Goal: Transaction & Acquisition: Purchase product/service

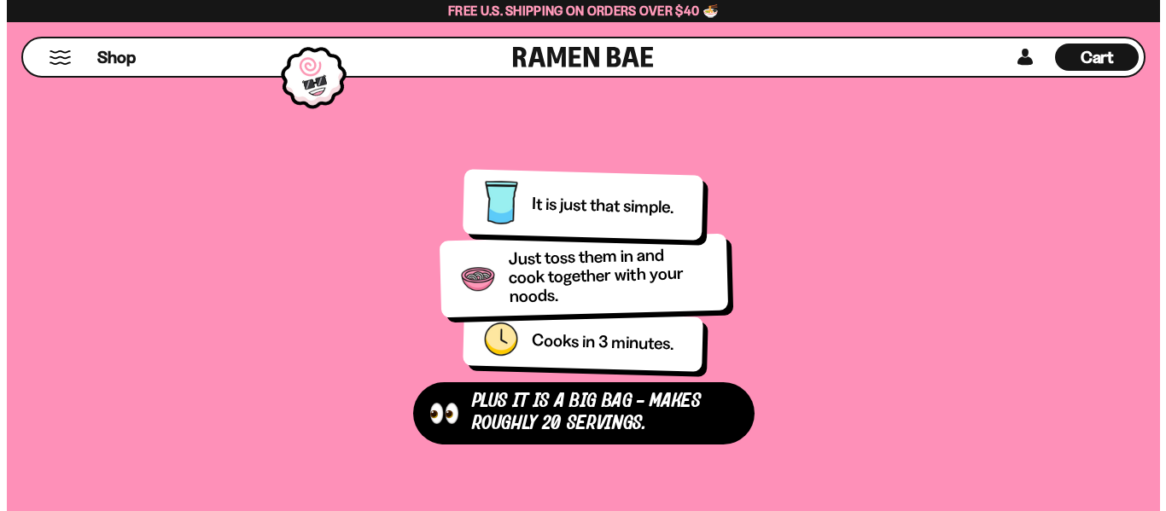
scroll to position [1110, 0]
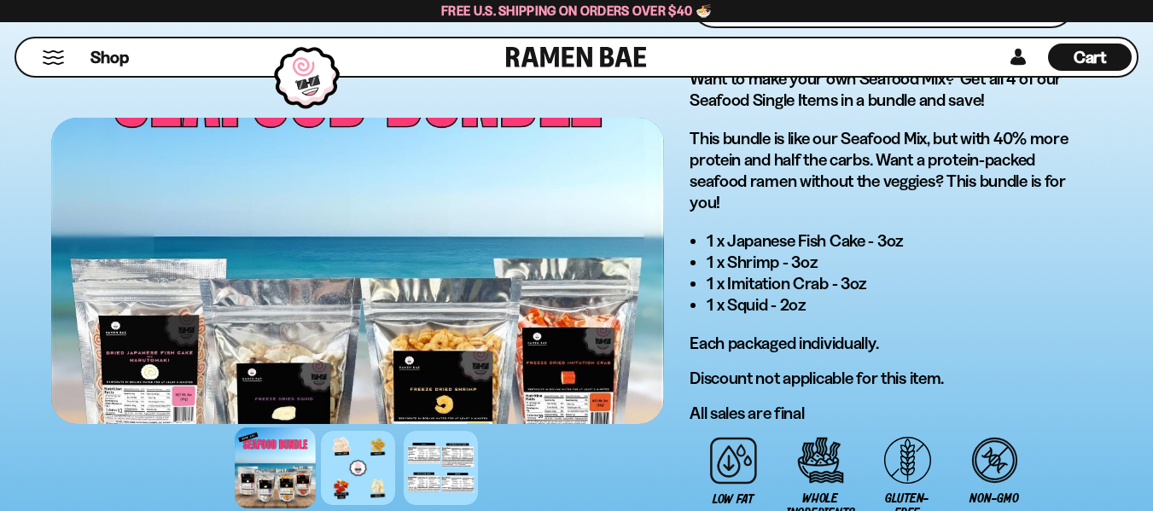
click at [56, 57] on button "Mobile Menu Trigger" at bounding box center [53, 57] width 23 height 15
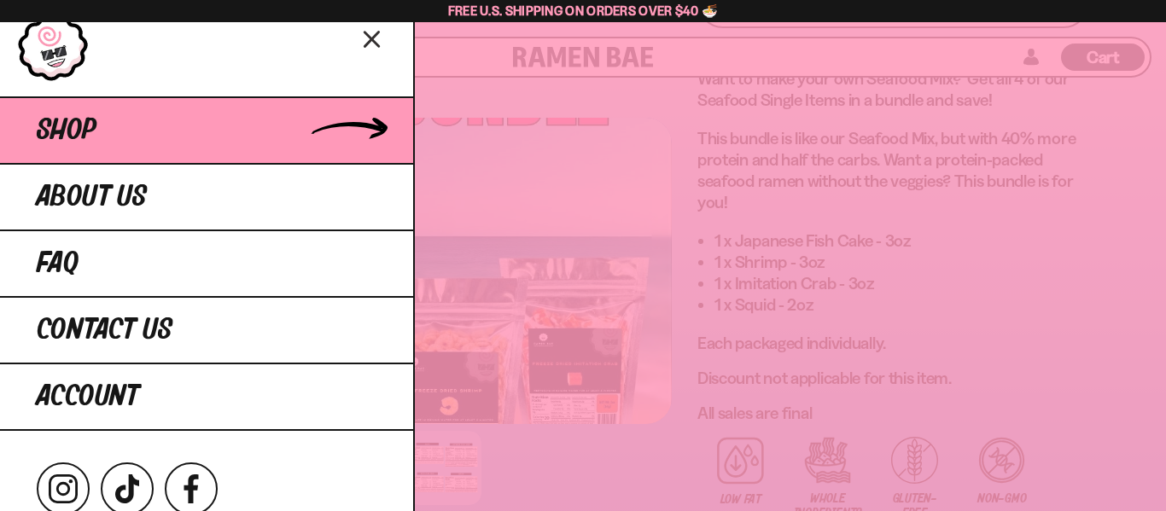
click at [115, 141] on link "Shop" at bounding box center [206, 129] width 413 height 67
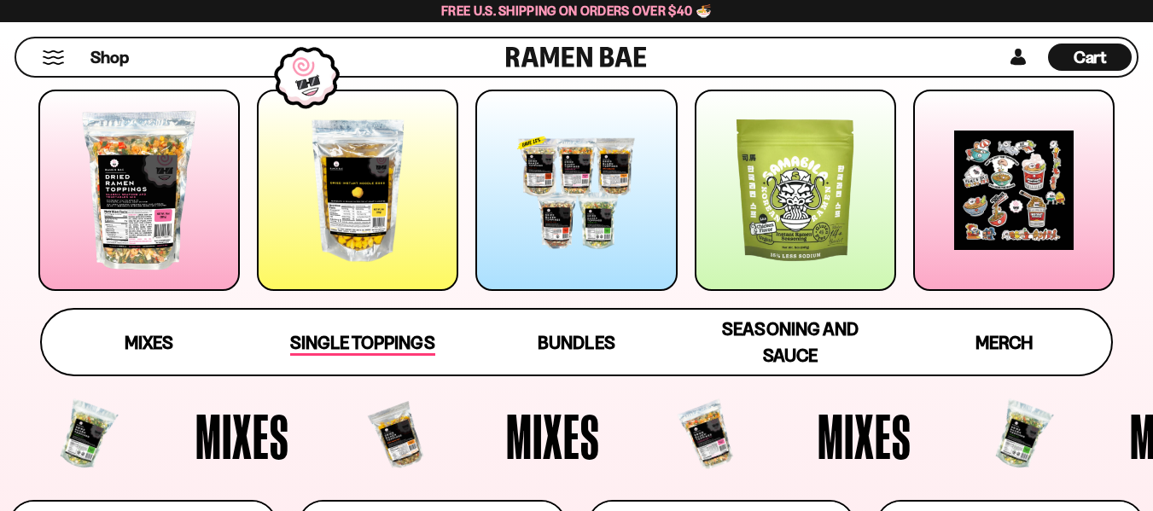
scroll to position [256, 0]
click at [341, 351] on span "Single Toppings" at bounding box center [362, 344] width 144 height 24
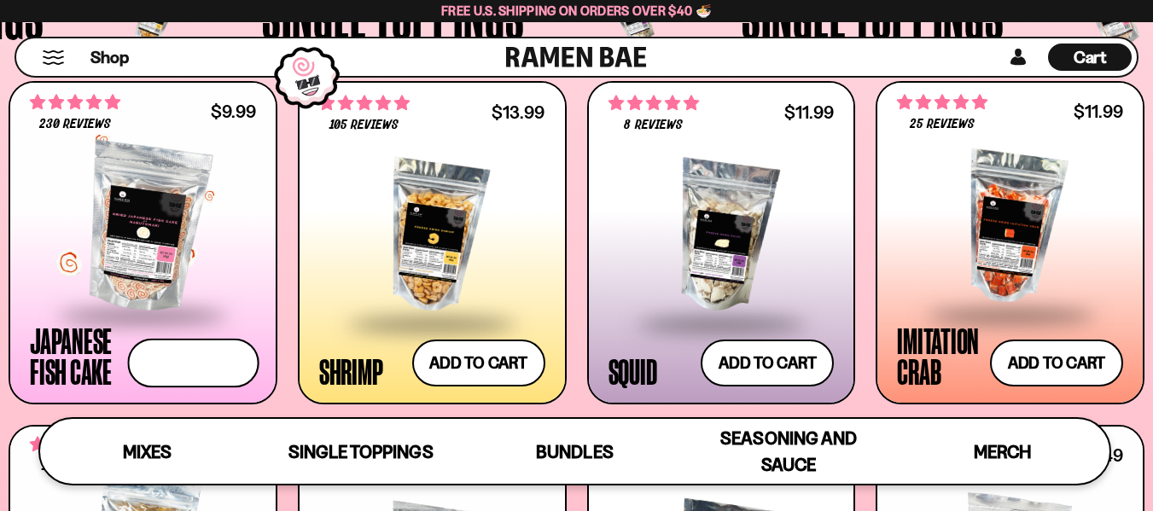
scroll to position [1377, 0]
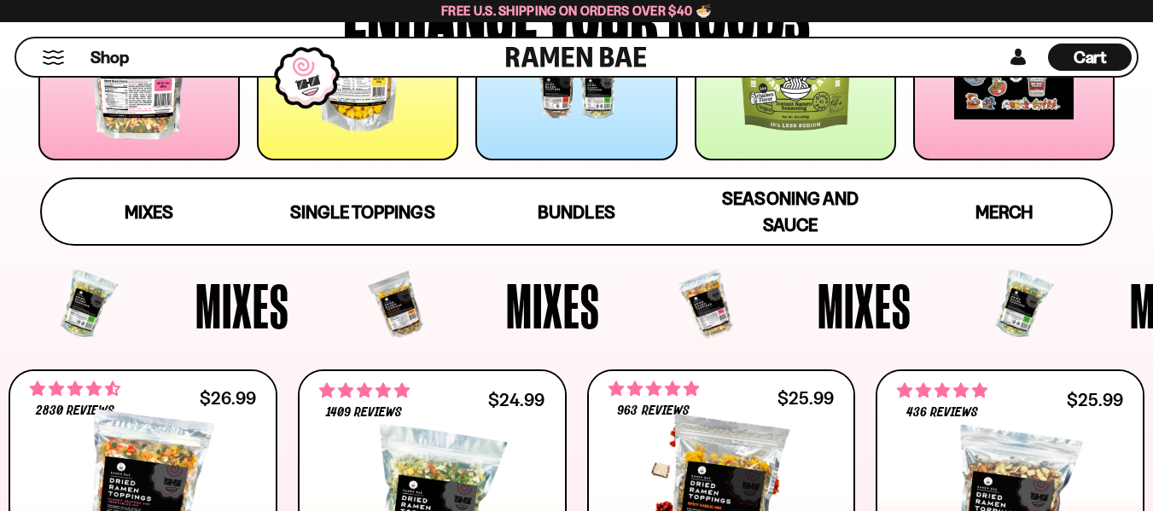
scroll to position [208, 0]
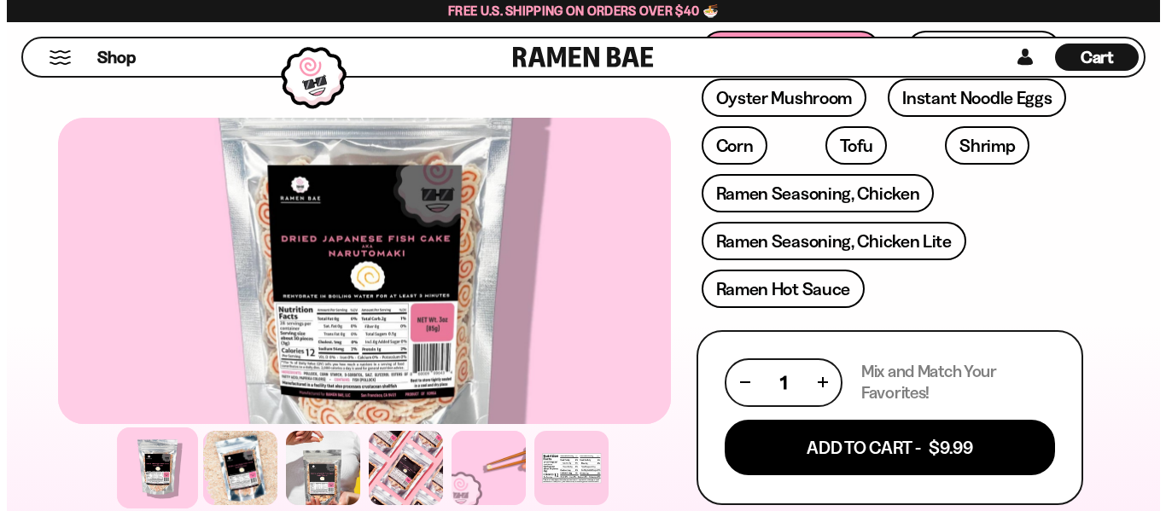
scroll to position [683, 0]
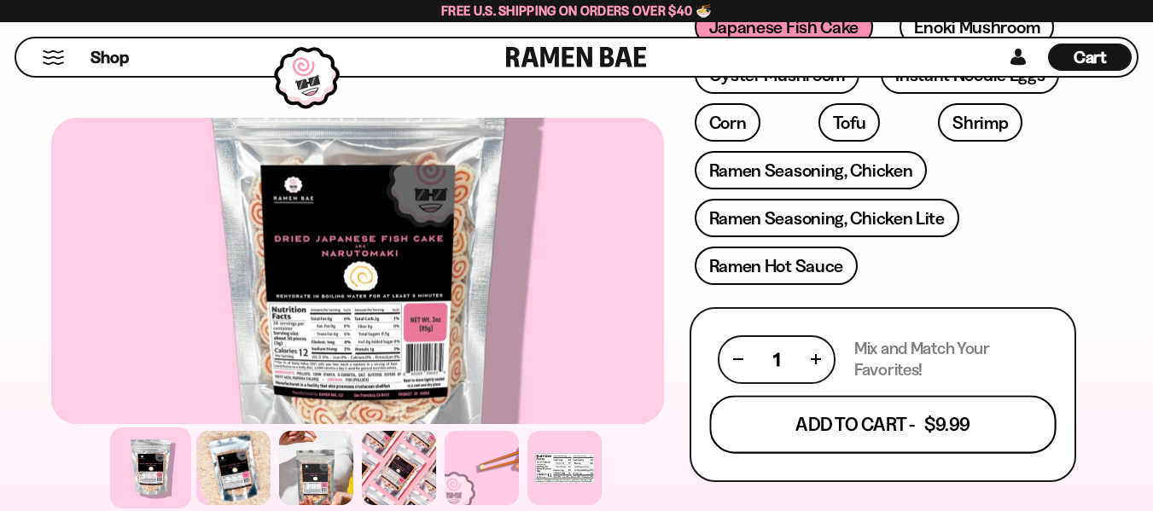
click at [860, 426] on button "Add To Cart - $9.99" at bounding box center [882, 424] width 347 height 58
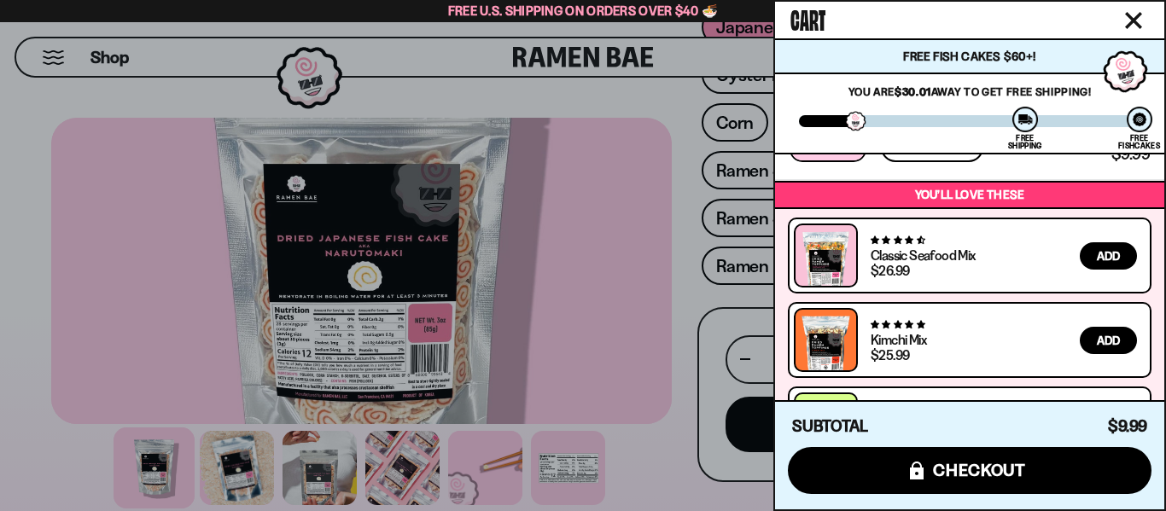
scroll to position [160, 0]
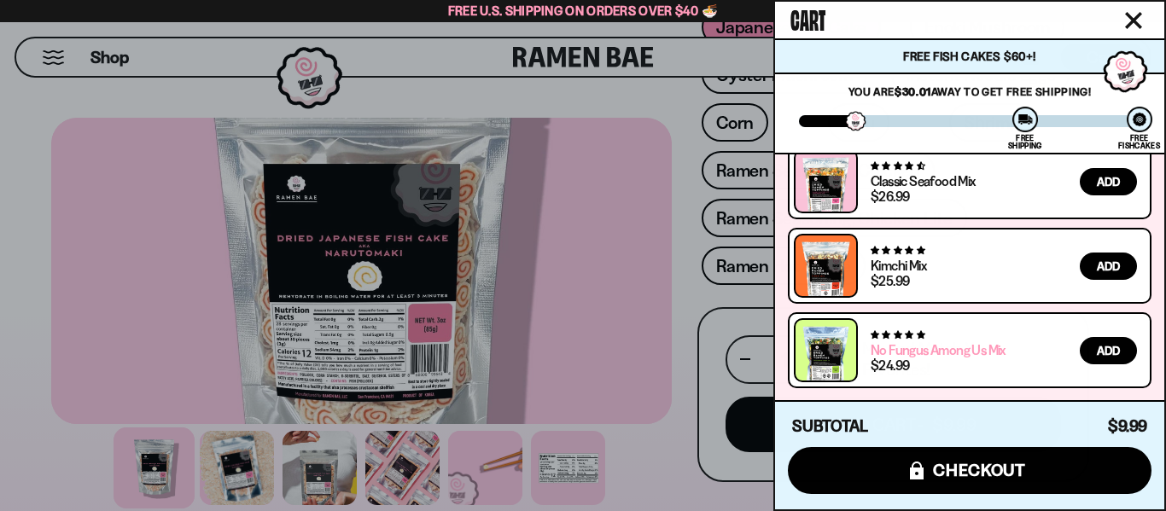
click at [889, 353] on link "No Fungus Among Us Mix" at bounding box center [938, 349] width 135 height 17
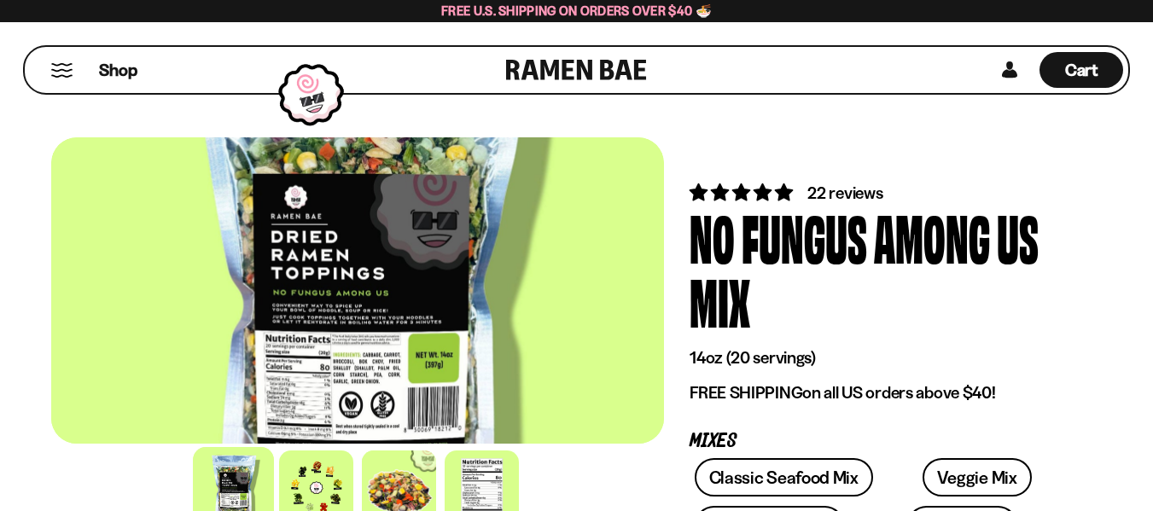
click at [400, 341] on div at bounding box center [357, 290] width 613 height 306
click at [313, 498] on div at bounding box center [316, 487] width 81 height 81
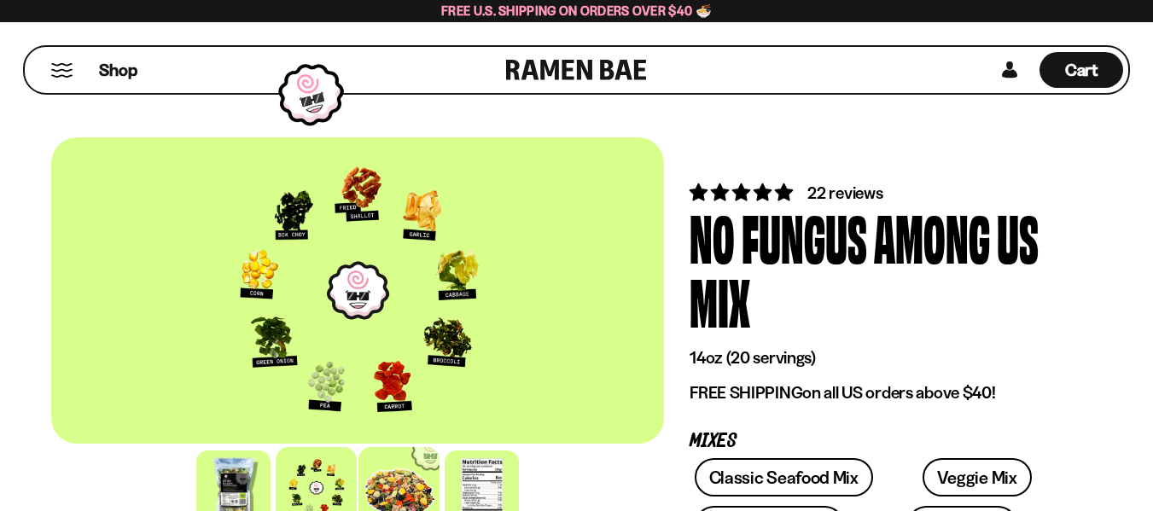
click at [394, 480] on div at bounding box center [399, 487] width 81 height 81
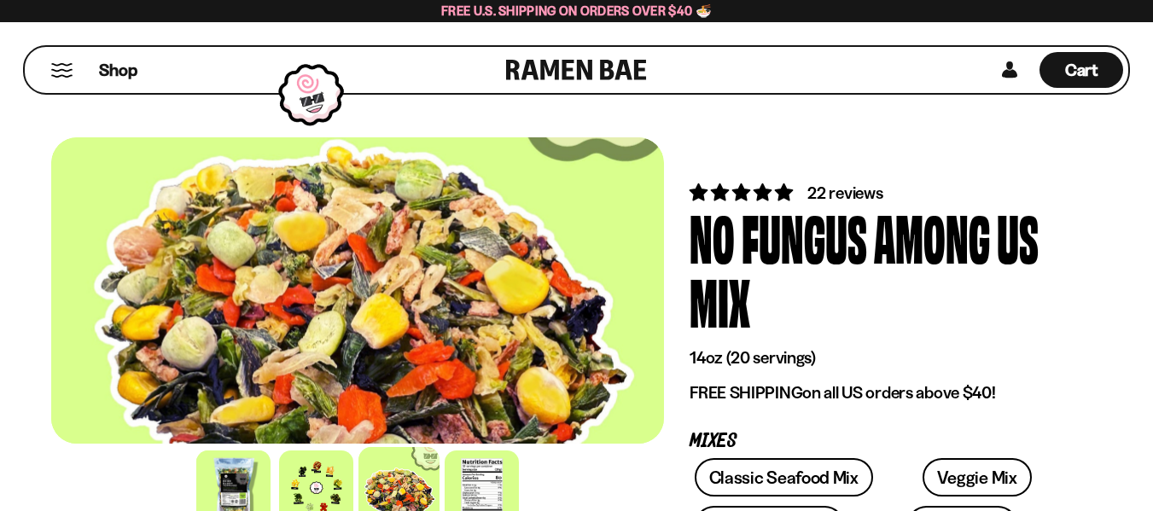
click at [354, 479] on div at bounding box center [357, 487] width 613 height 83
click at [331, 484] on div at bounding box center [316, 487] width 81 height 81
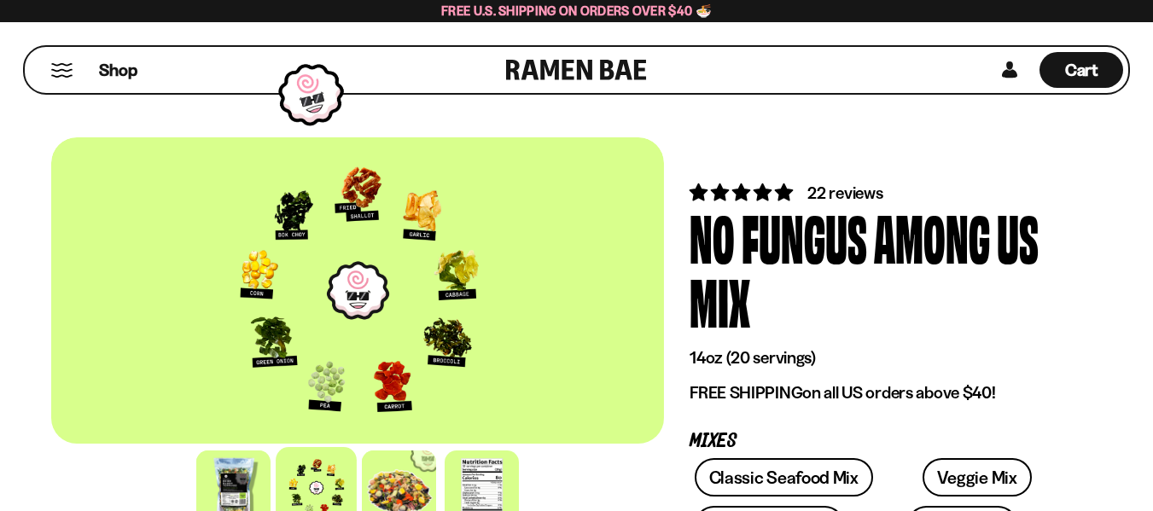
click at [66, 68] on button "Mobile Menu Trigger" at bounding box center [61, 70] width 23 height 15
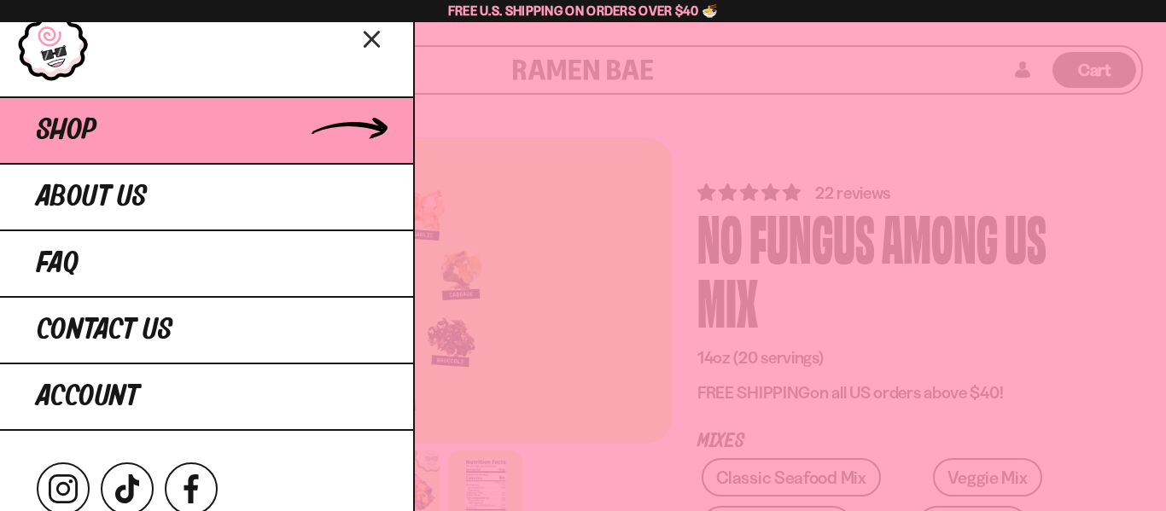
click at [111, 116] on link "Shop" at bounding box center [206, 129] width 413 height 67
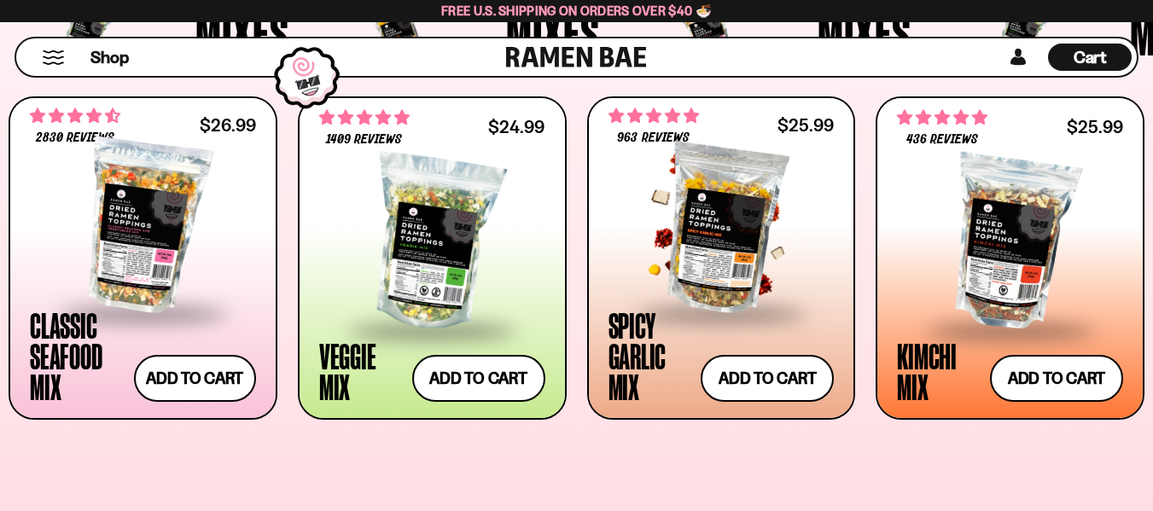
scroll to position [683, 0]
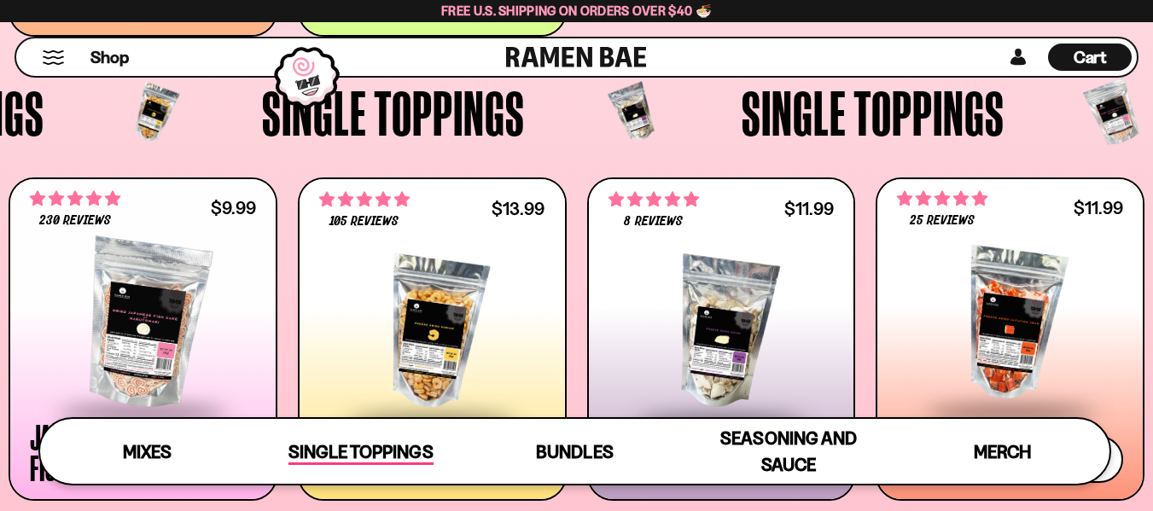
click at [402, 457] on span "Single Toppings" at bounding box center [361, 453] width 144 height 24
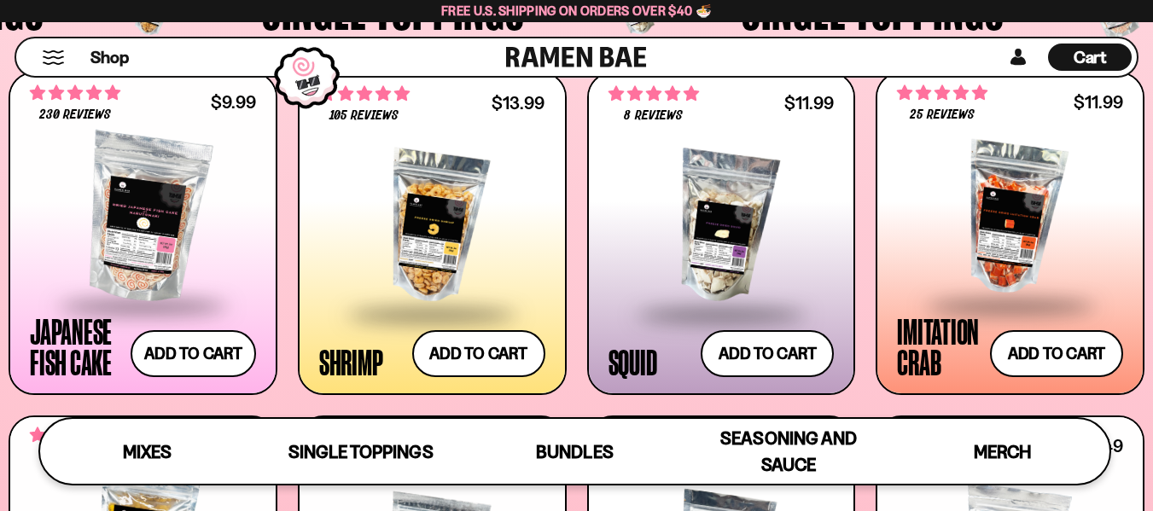
scroll to position [1441, 0]
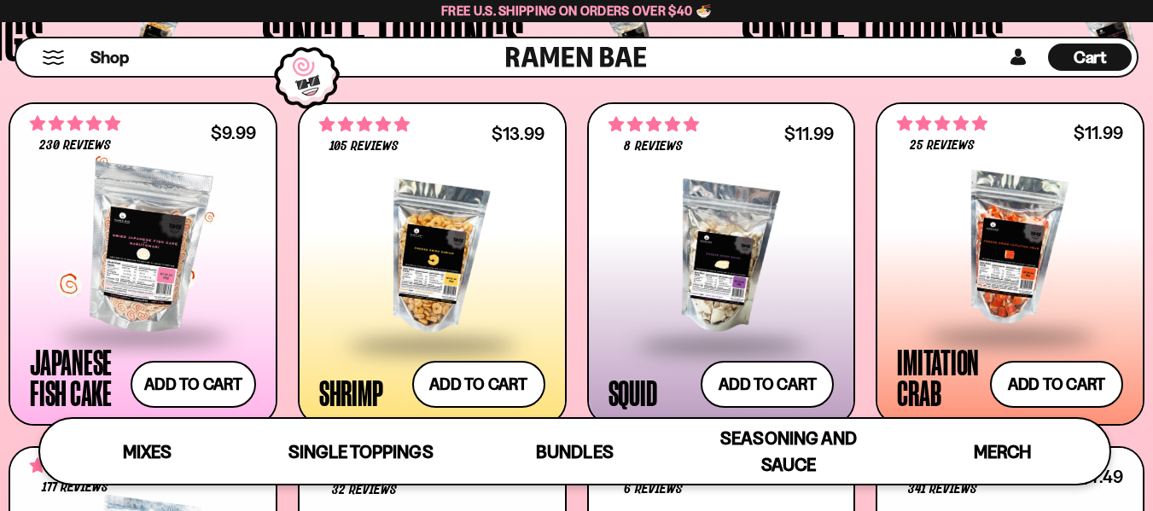
click at [198, 263] on div at bounding box center [143, 249] width 226 height 171
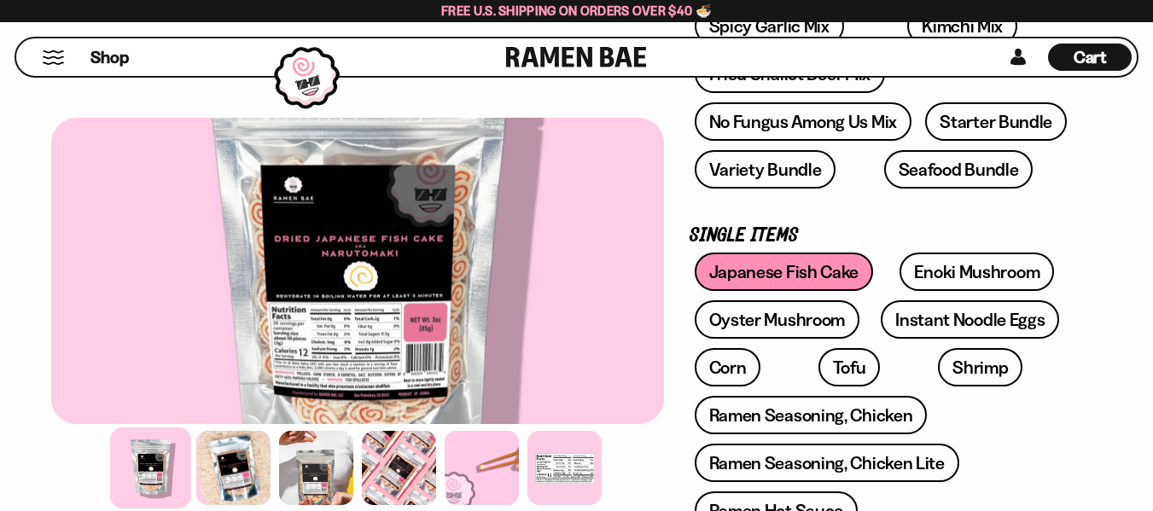
scroll to position [427, 0]
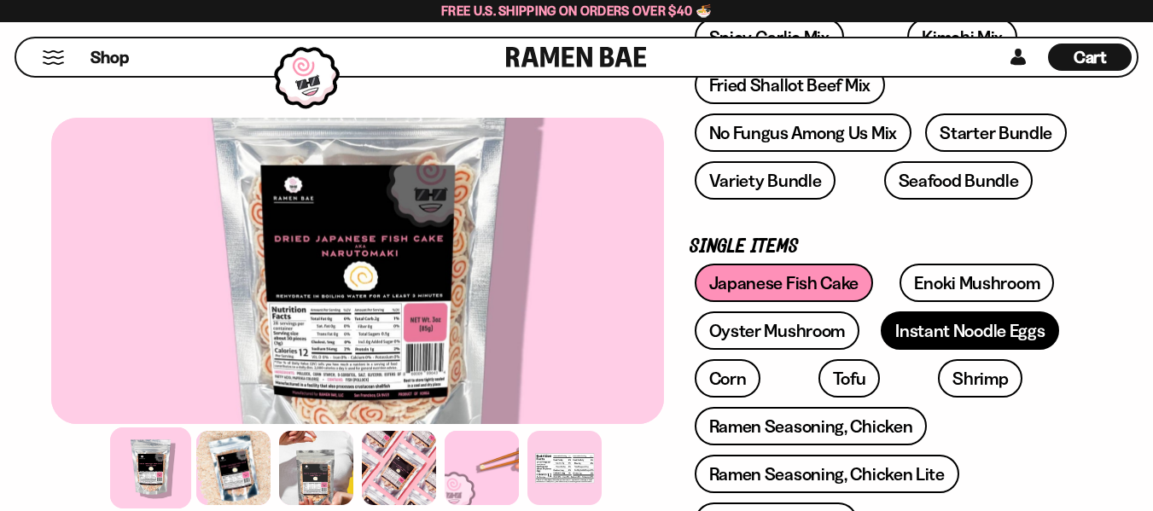
click at [930, 336] on link "Instant Noodle Eggs" at bounding box center [970, 331] width 178 height 38
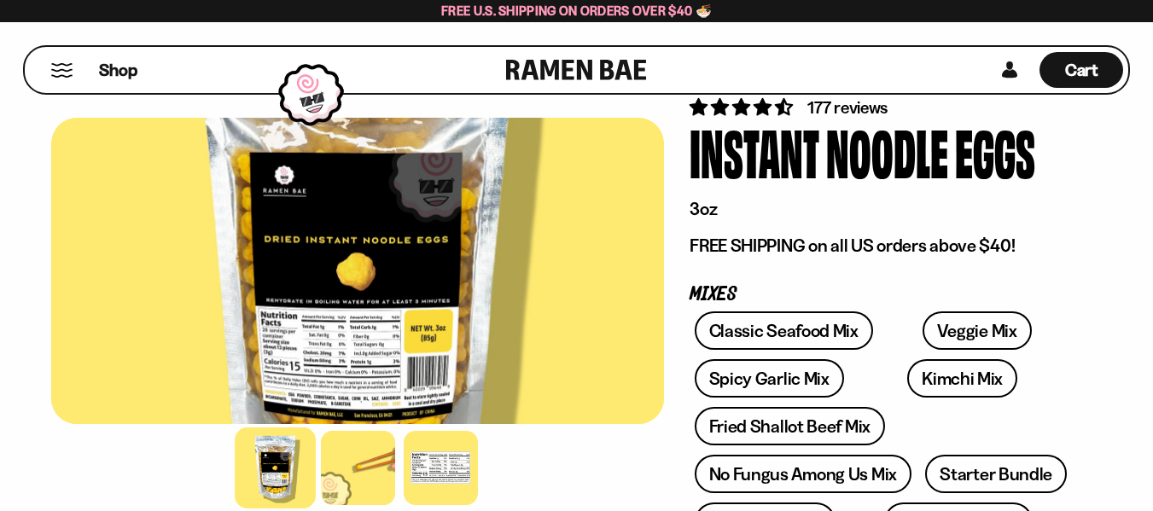
scroll to position [171, 0]
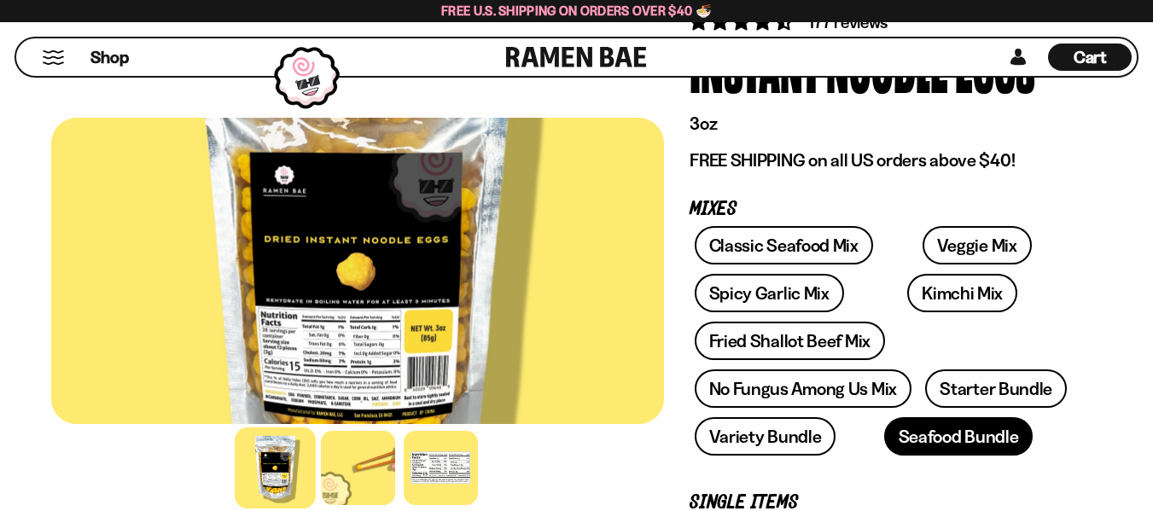
click at [946, 439] on link "Seafood Bundle" at bounding box center [958, 436] width 149 height 38
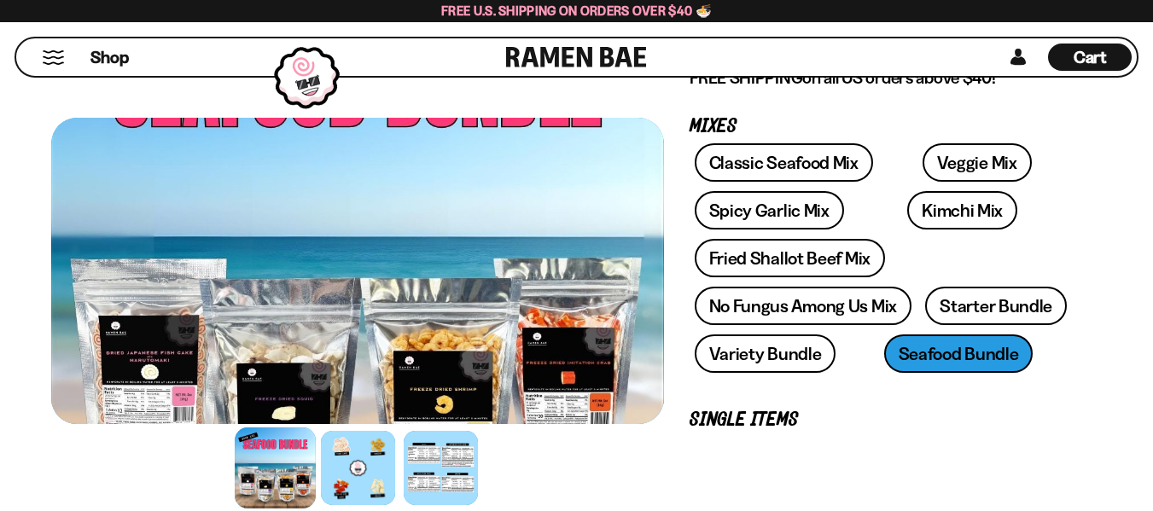
scroll to position [256, 0]
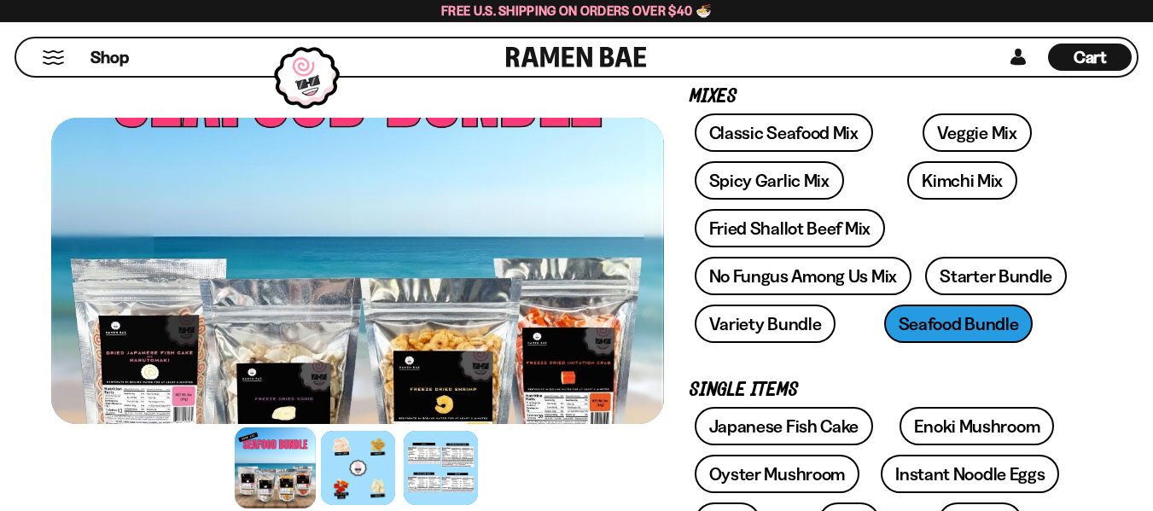
click at [291, 464] on div at bounding box center [275, 468] width 81 height 81
click at [347, 464] on div at bounding box center [358, 468] width 81 height 81
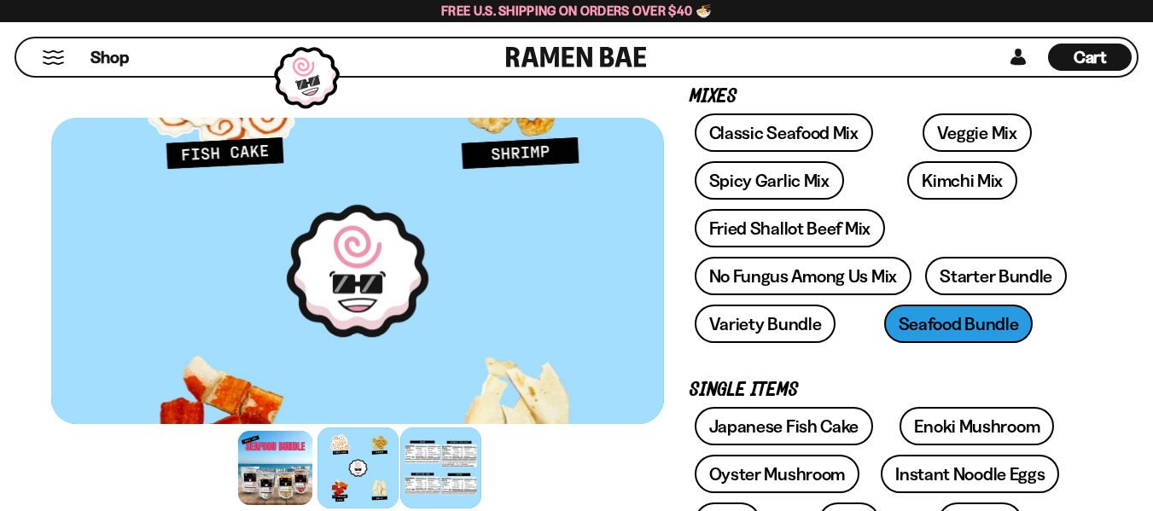
click at [447, 469] on div at bounding box center [440, 468] width 81 height 81
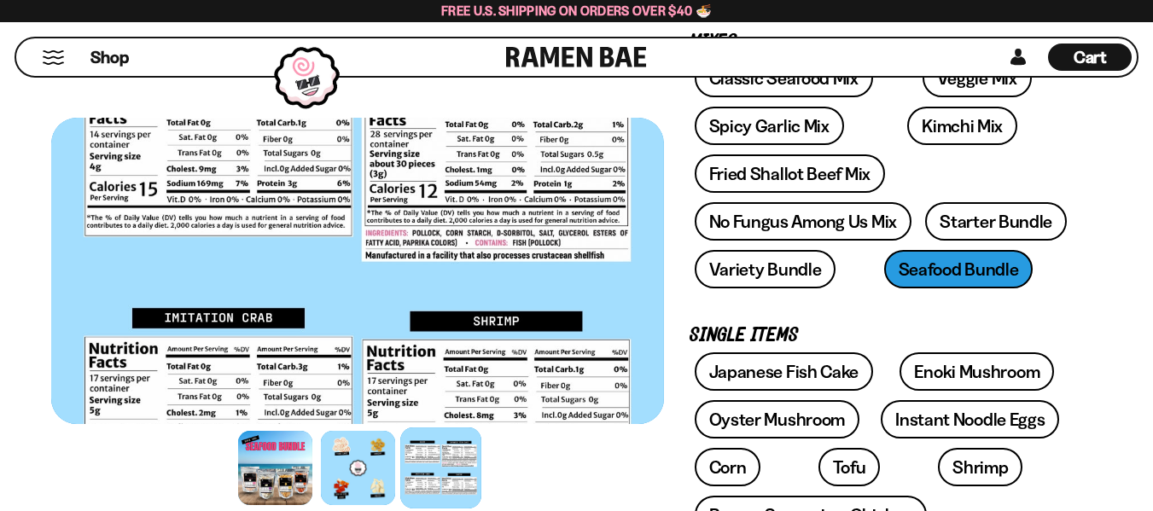
scroll to position [341, 0]
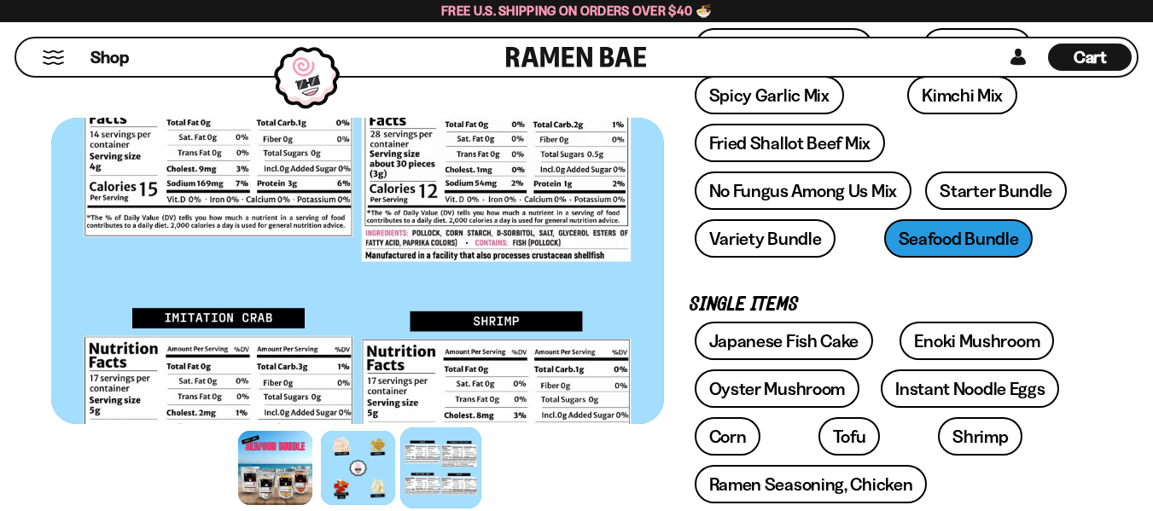
click at [245, 367] on div at bounding box center [357, 271] width 613 height 306
click at [271, 318] on div at bounding box center [357, 271] width 613 height 306
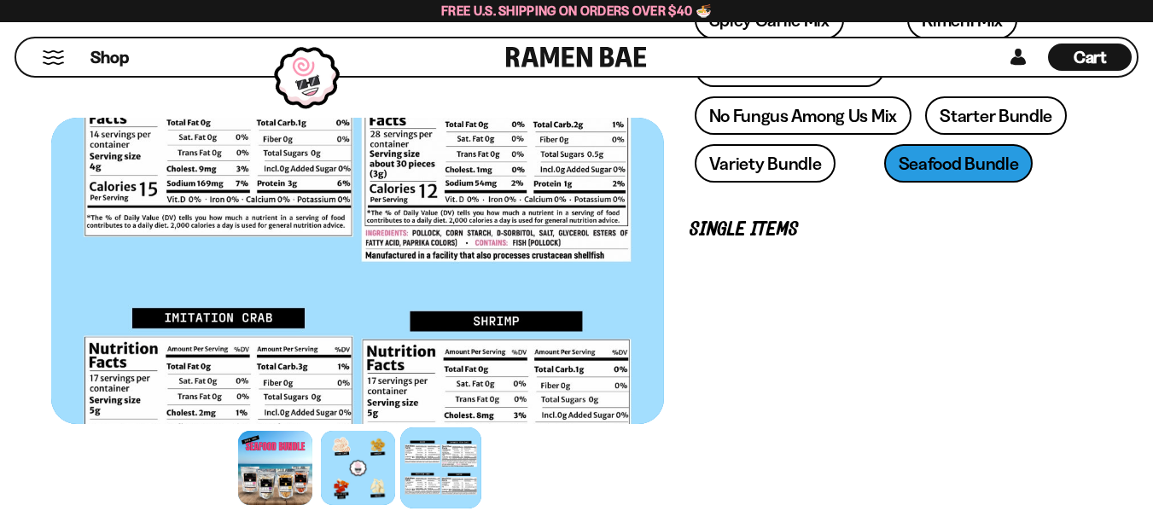
scroll to position [427, 0]
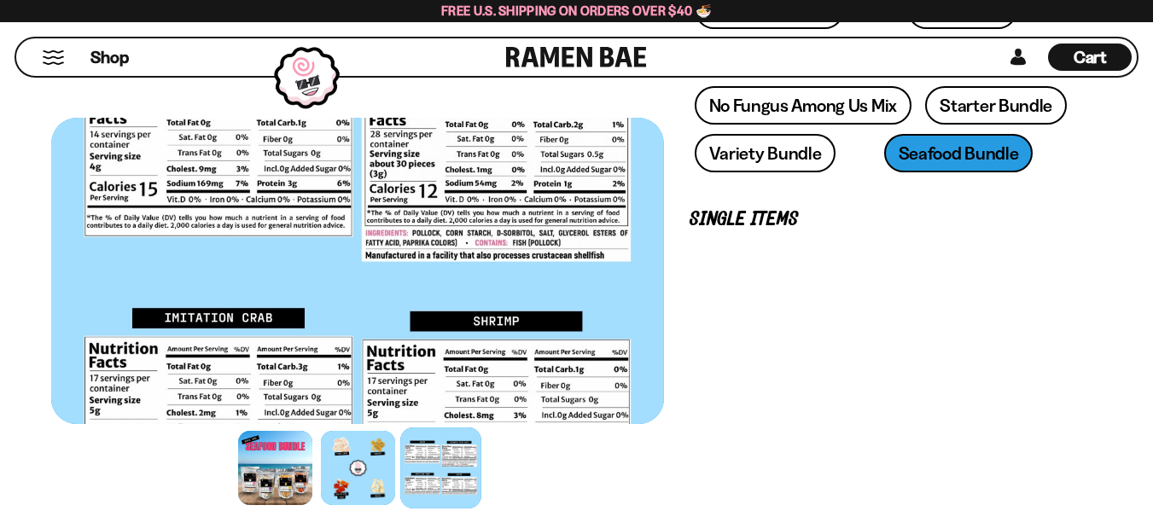
click at [609, 405] on div at bounding box center [357, 271] width 613 height 306
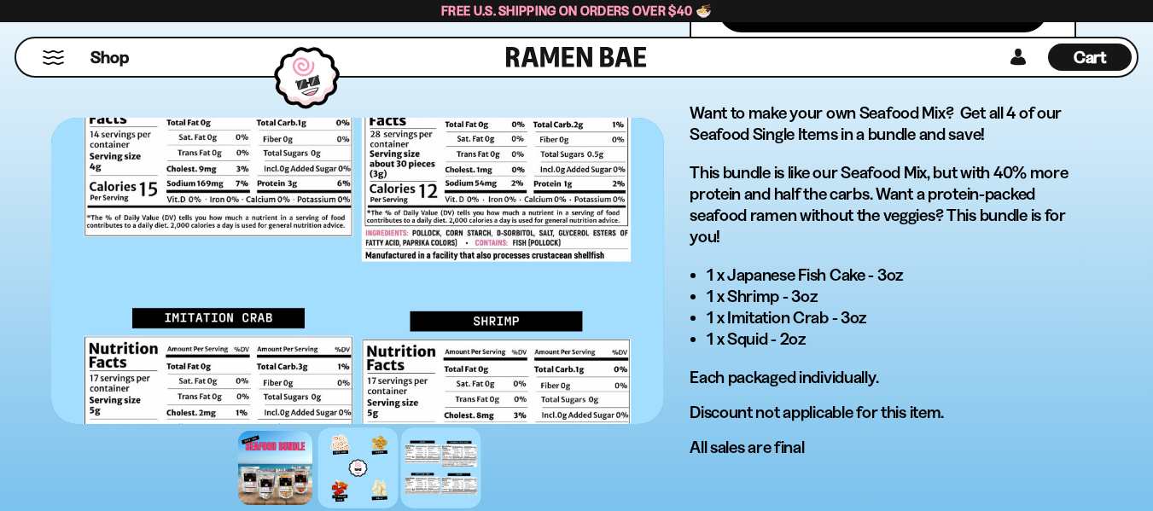
scroll to position [1110, 0]
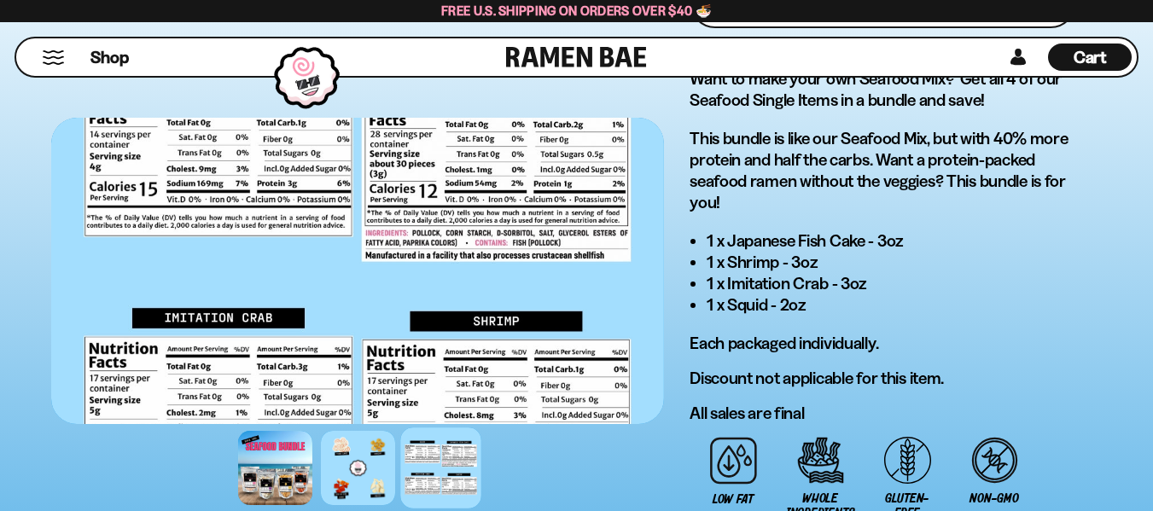
click at [613, 383] on div at bounding box center [357, 271] width 613 height 306
click at [333, 397] on div at bounding box center [357, 271] width 613 height 306
click at [357, 476] on div at bounding box center [358, 468] width 81 height 81
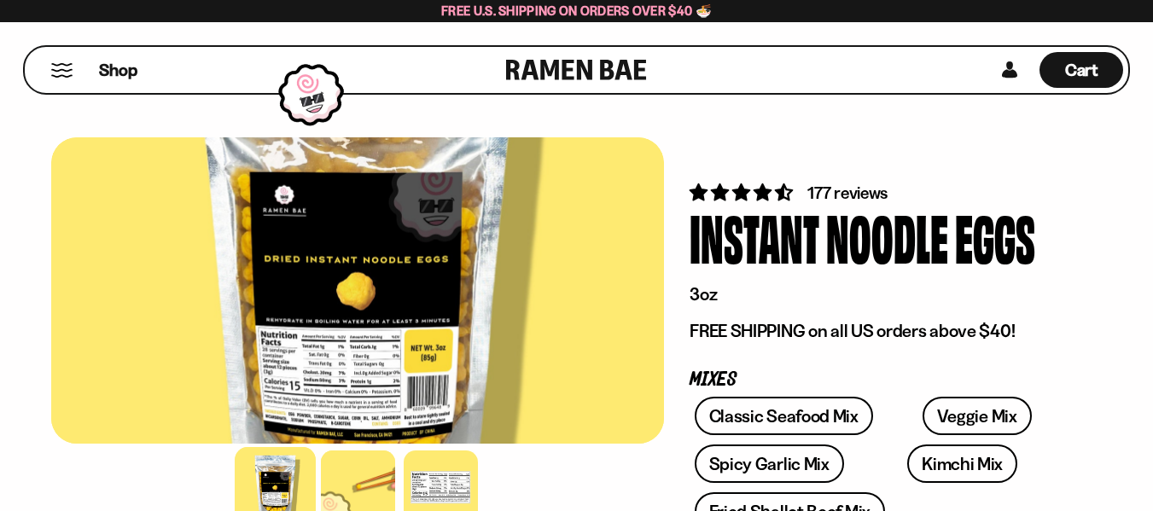
click at [72, 70] on button "Mobile Menu Trigger" at bounding box center [61, 70] width 23 height 15
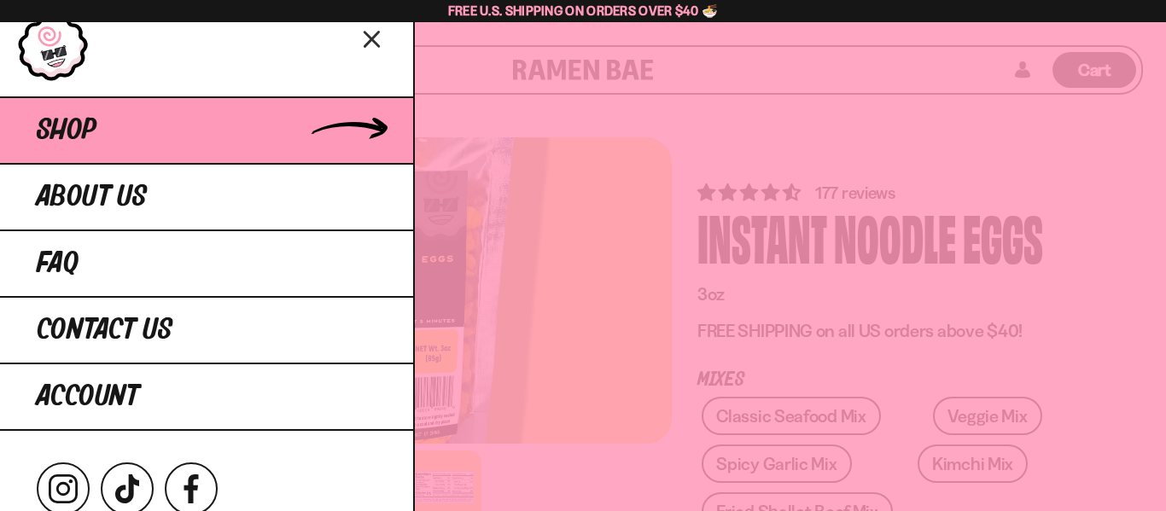
click at [69, 124] on span "Shop" at bounding box center [67, 130] width 60 height 31
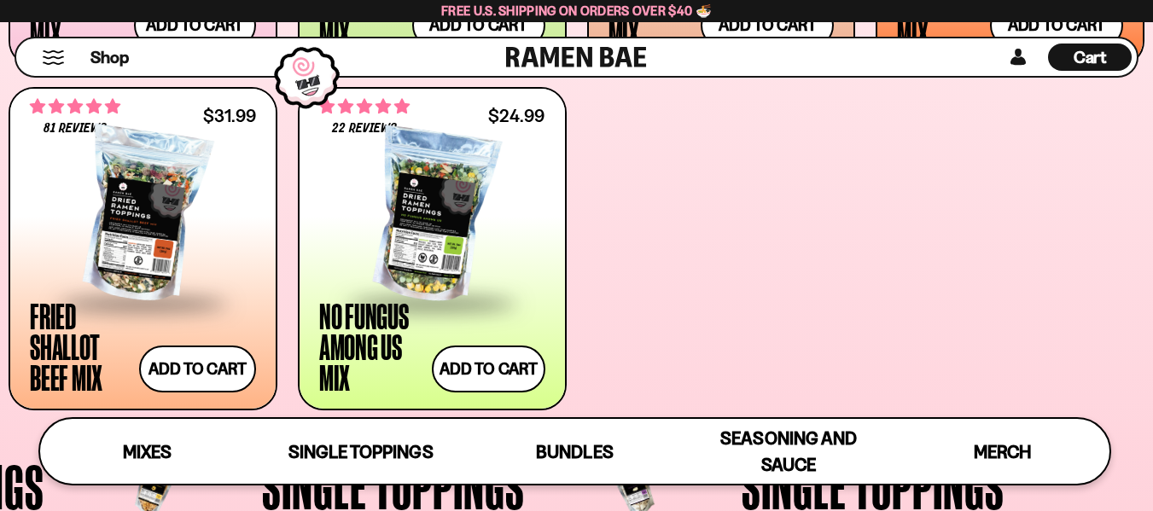
scroll to position [1022, 0]
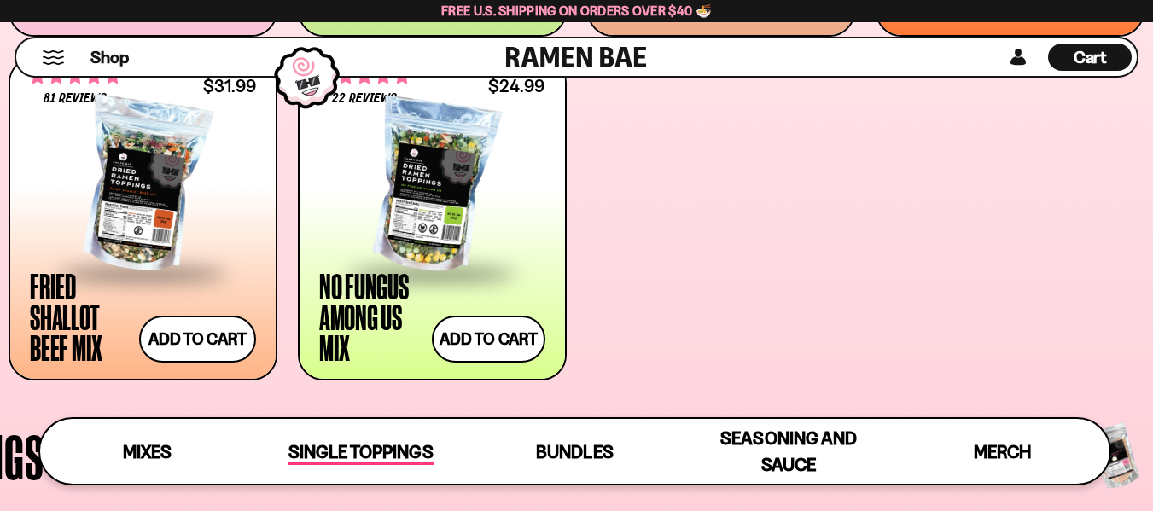
click at [395, 460] on span "Single Toppings" at bounding box center [361, 453] width 144 height 24
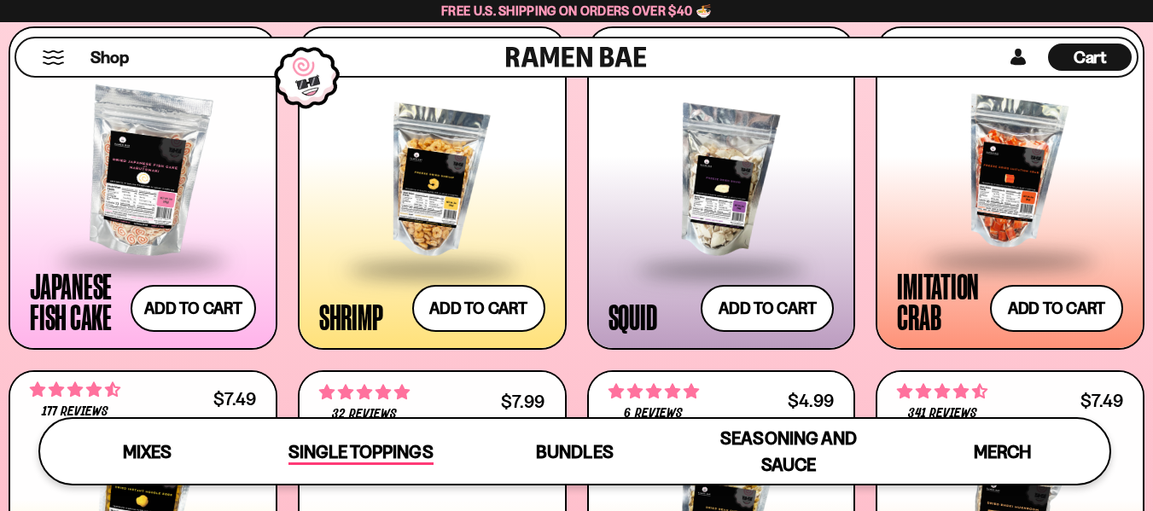
scroll to position [1526, 0]
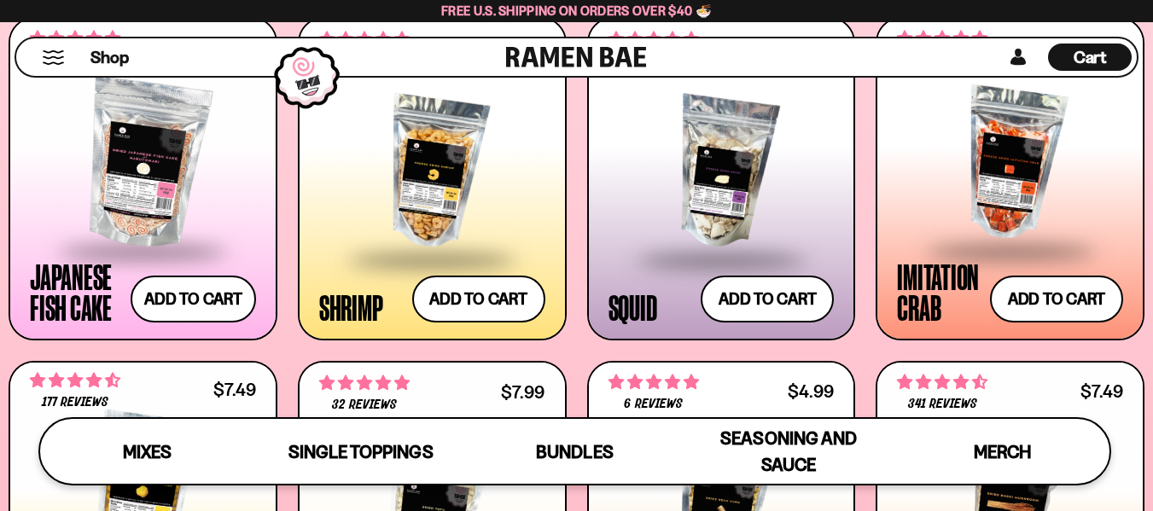
click at [948, 266] on span at bounding box center [1011, 252] width 208 height 60
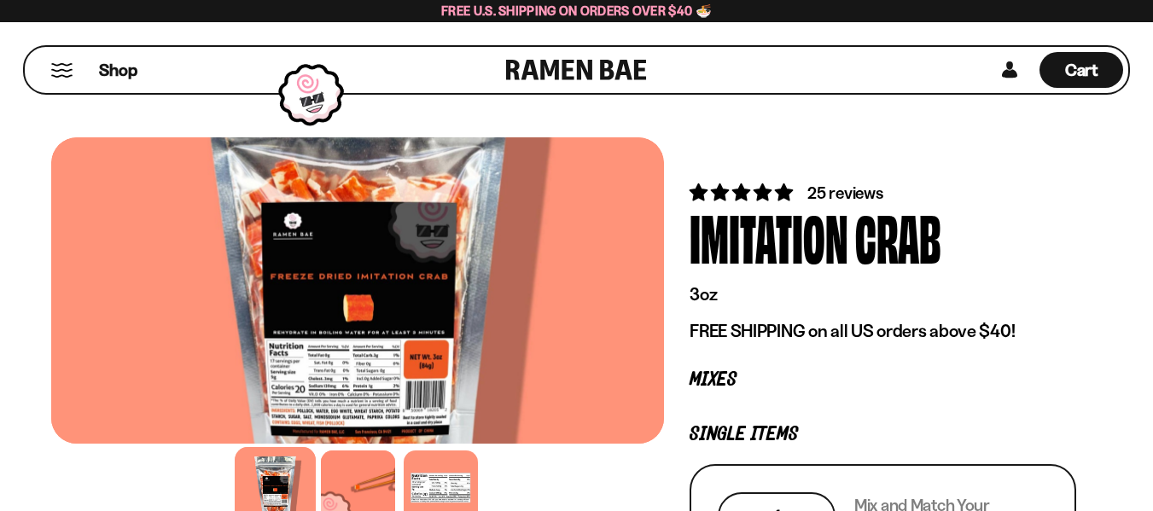
click at [434, 400] on div at bounding box center [357, 290] width 613 height 306
click at [445, 481] on div at bounding box center [440, 487] width 81 height 81
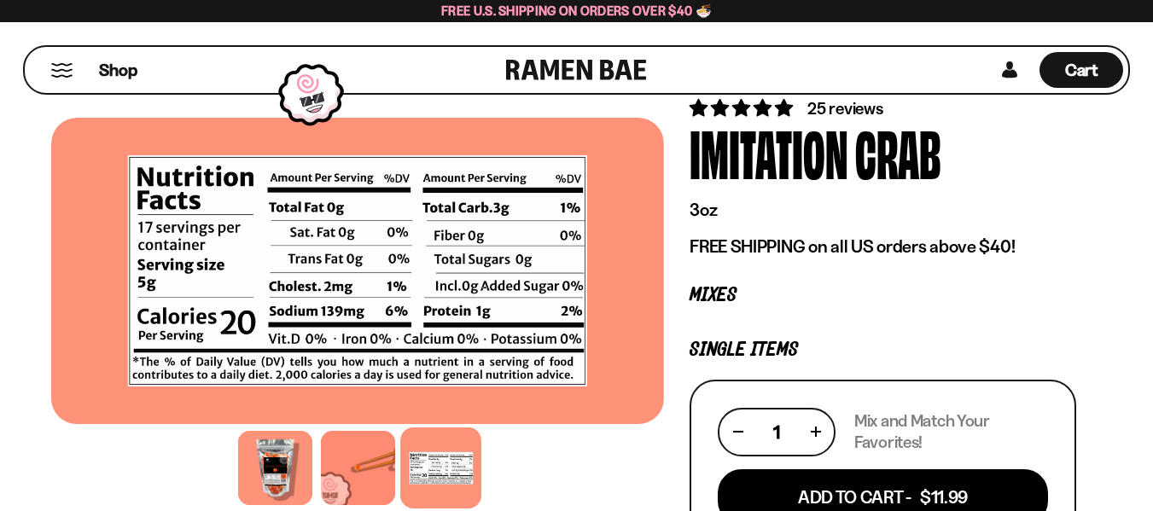
scroll to position [85, 0]
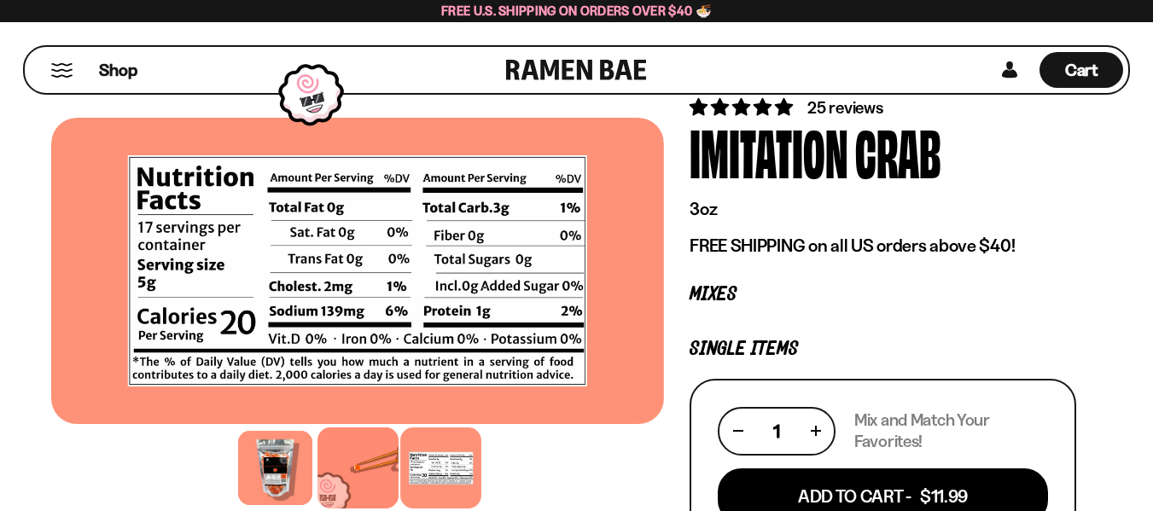
click at [365, 461] on div at bounding box center [358, 468] width 81 height 81
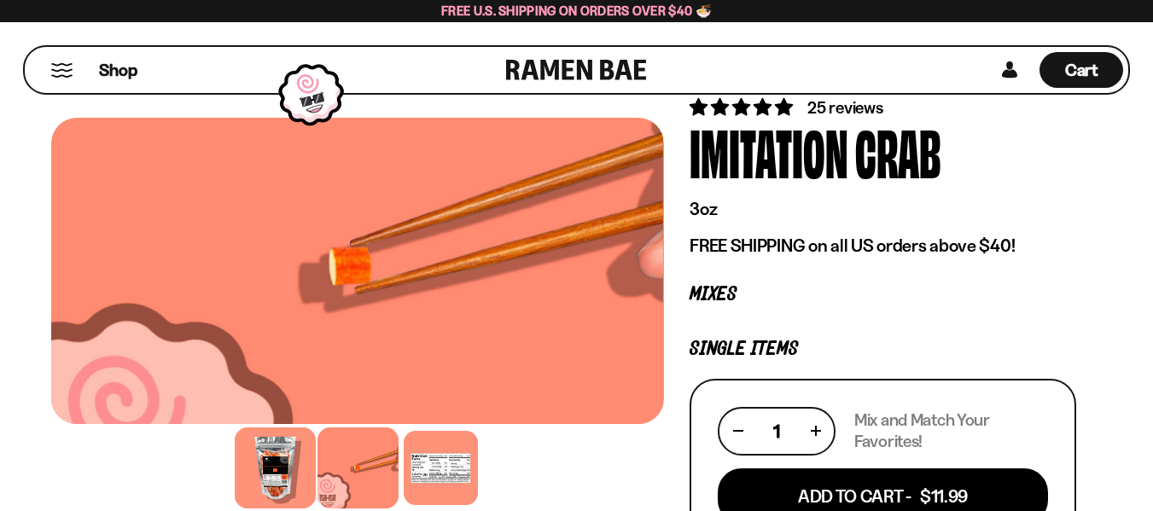
click at [278, 467] on div at bounding box center [275, 468] width 81 height 81
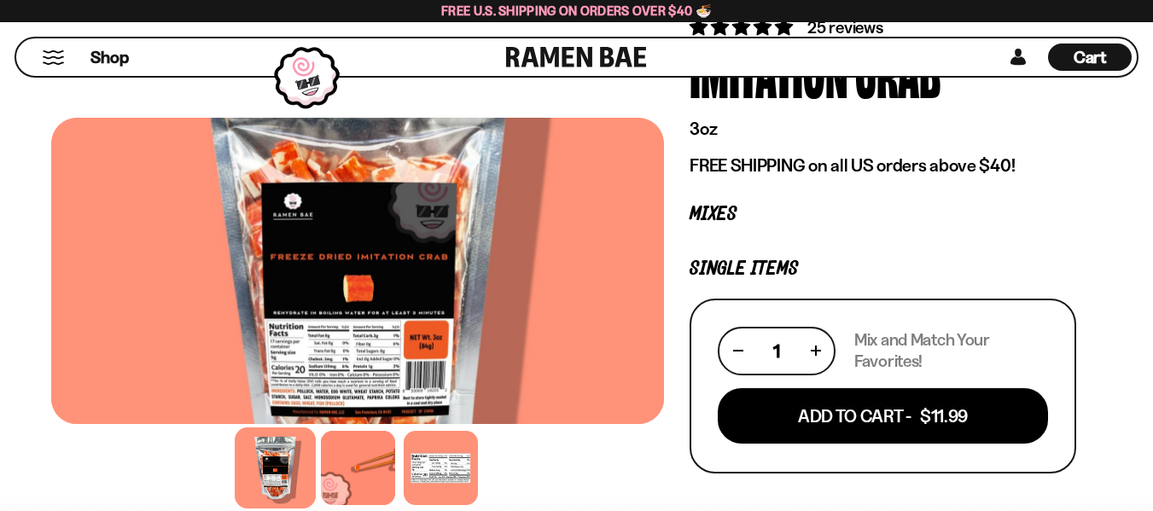
scroll to position [171, 0]
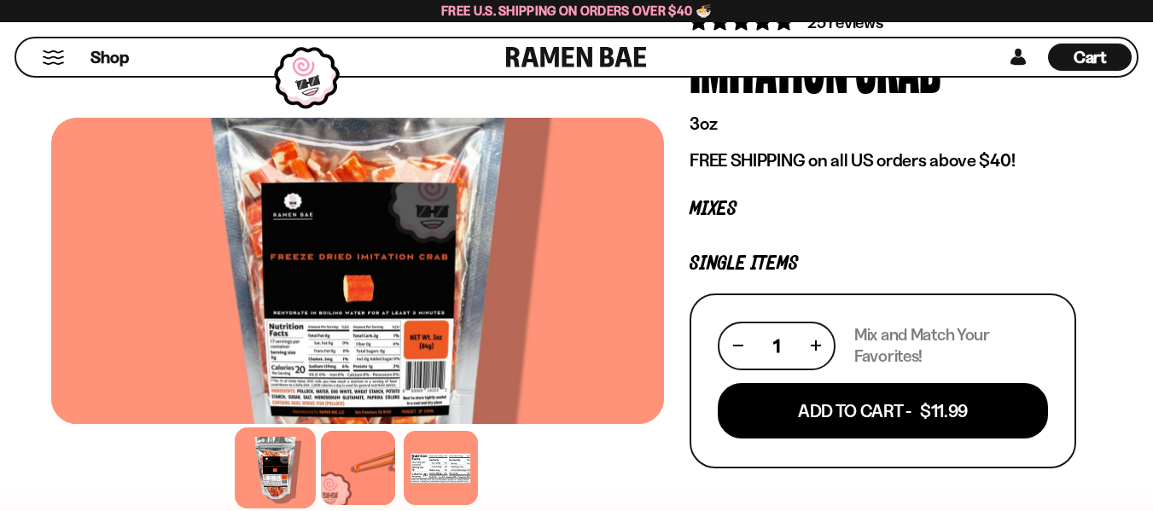
click at [888, 335] on p "Mix and Match Your Favorites!" at bounding box center [951, 345] width 194 height 43
drag, startPoint x: 895, startPoint y: 336, endPoint x: 897, endPoint y: 345, distance: 8.9
click at [895, 338] on p "Mix and Match Your Favorites!" at bounding box center [951, 345] width 194 height 43
click at [897, 355] on p "Mix and Match Your Favorites!" at bounding box center [951, 345] width 194 height 43
